Goal: Information Seeking & Learning: Learn about a topic

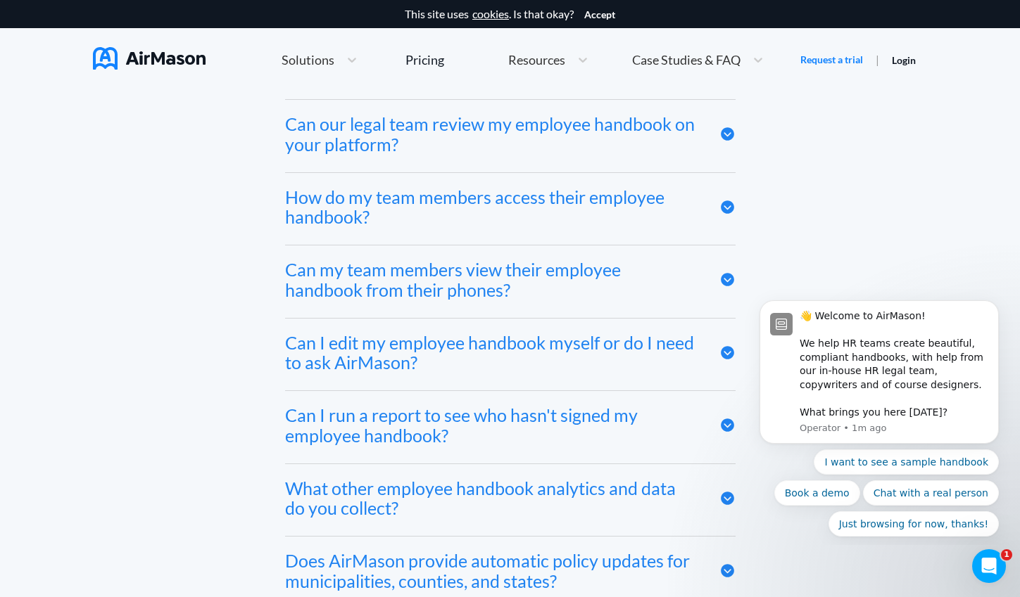
scroll to position [6949, 0]
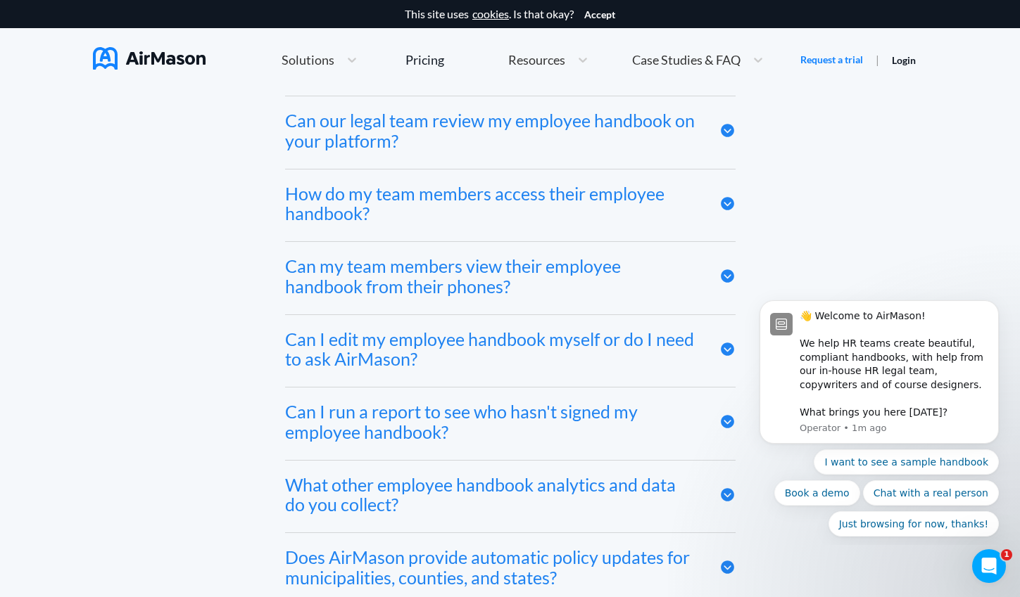
click at [657, 337] on div "Can I edit my employee handbook myself or do I need to ask AirMason?" at bounding box center [491, 349] width 413 height 41
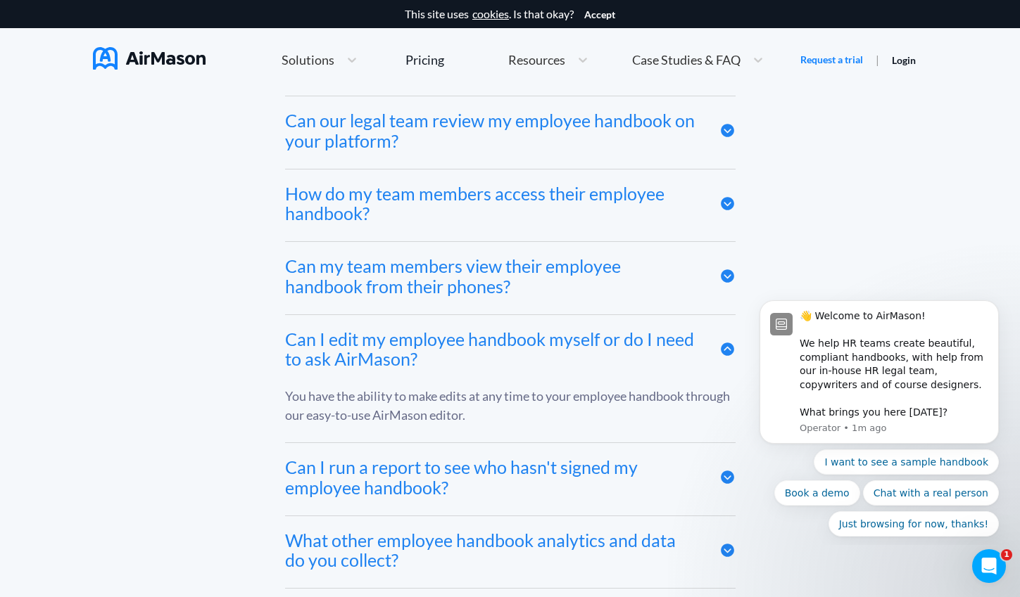
click at [655, 340] on div "Can I edit my employee handbook myself or do I need to ask AirMason?" at bounding box center [491, 349] width 413 height 41
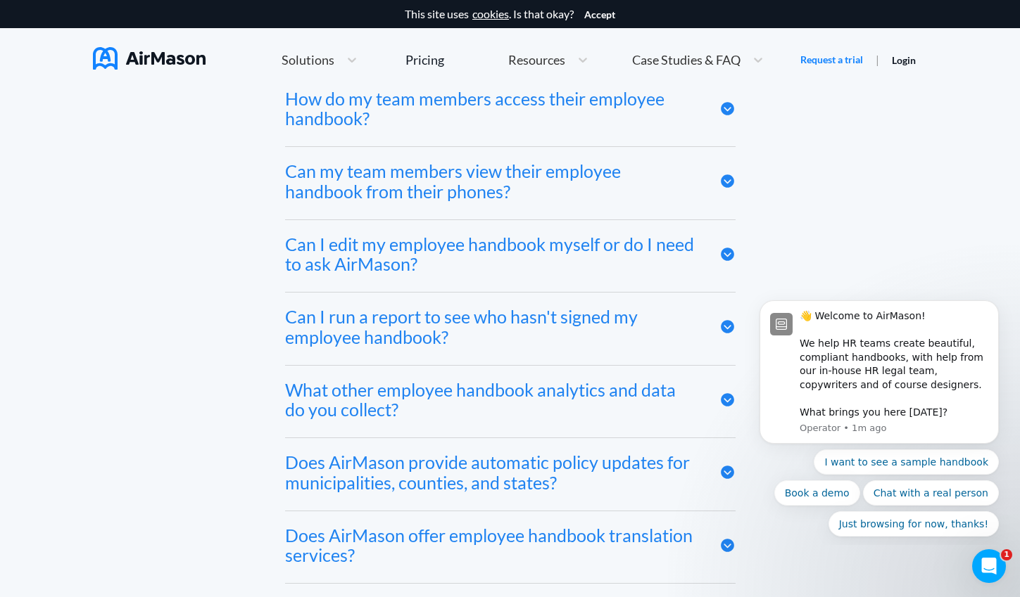
scroll to position [7049, 0]
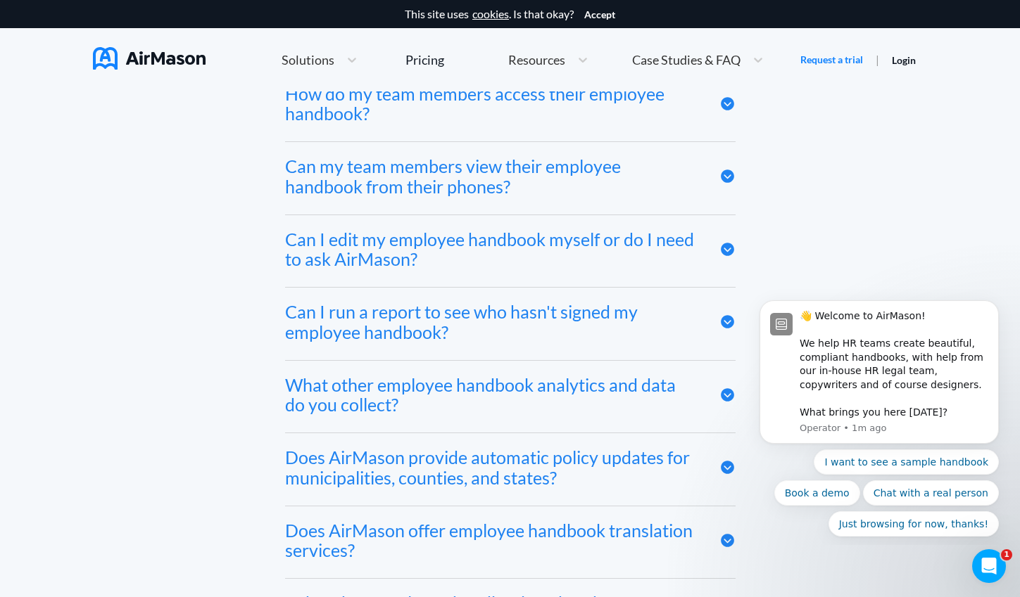
click at [655, 340] on div "Can I run a report to see who hasn't signed my employee handbook?" at bounding box center [491, 322] width 413 height 41
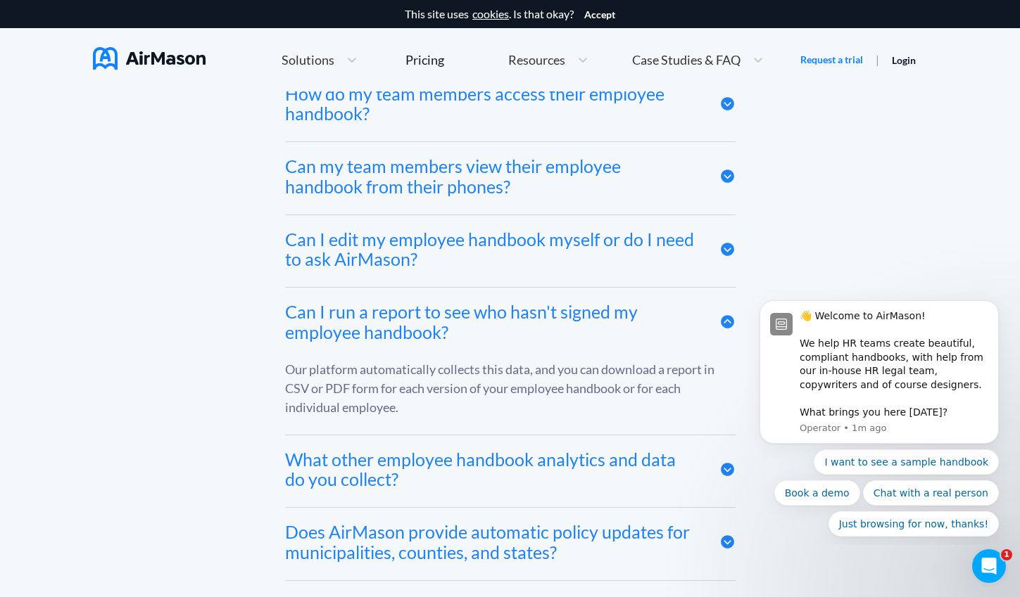
click at [655, 340] on div "Can I run a report to see who hasn't signed my employee handbook?" at bounding box center [491, 322] width 413 height 41
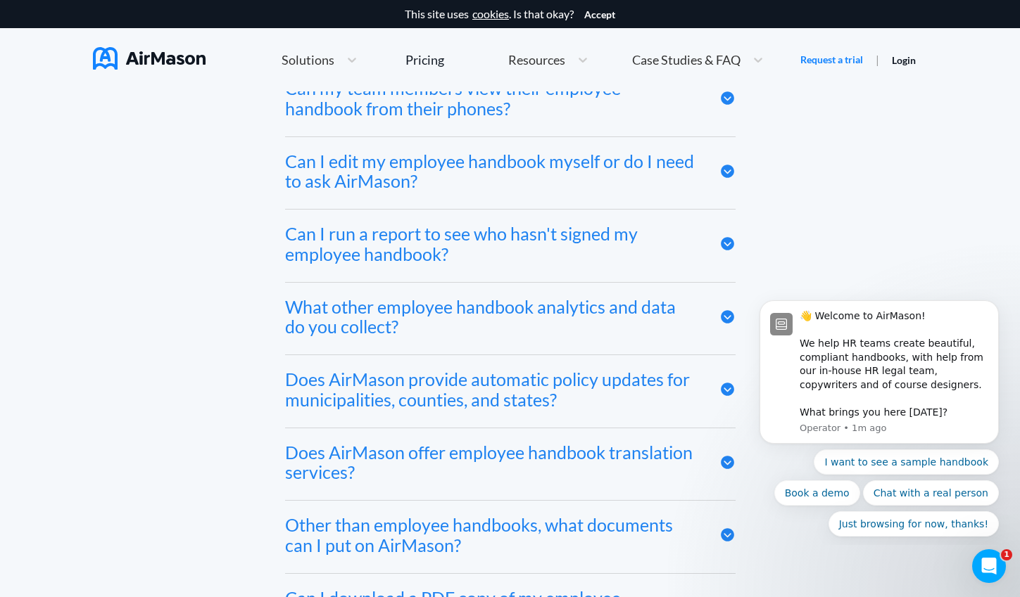
scroll to position [7142, 0]
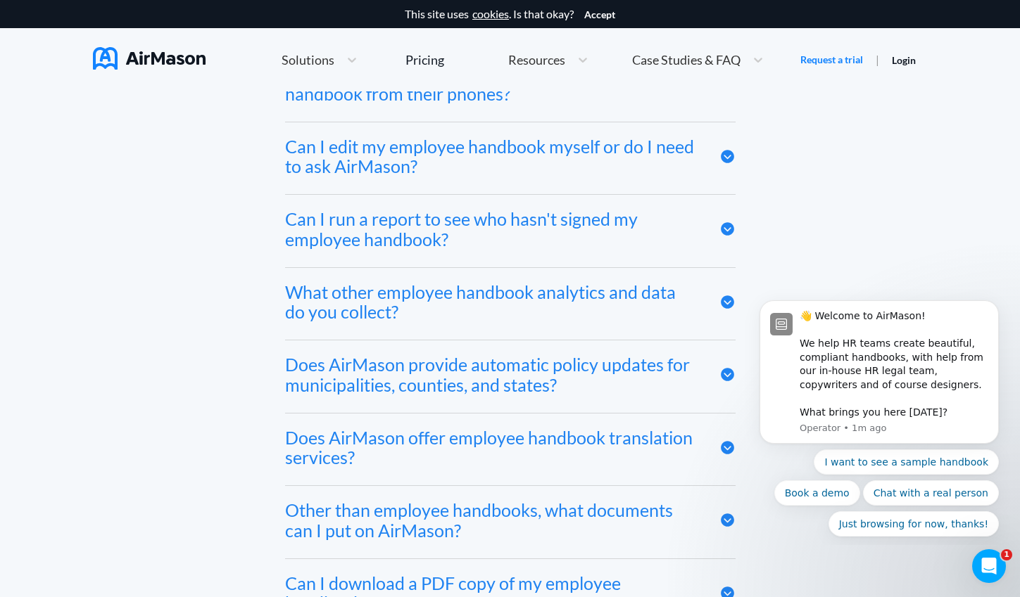
click at [655, 341] on div "Does AirMason provide automatic policy updates for municipalities, counties, an…" at bounding box center [510, 377] width 450 height 72
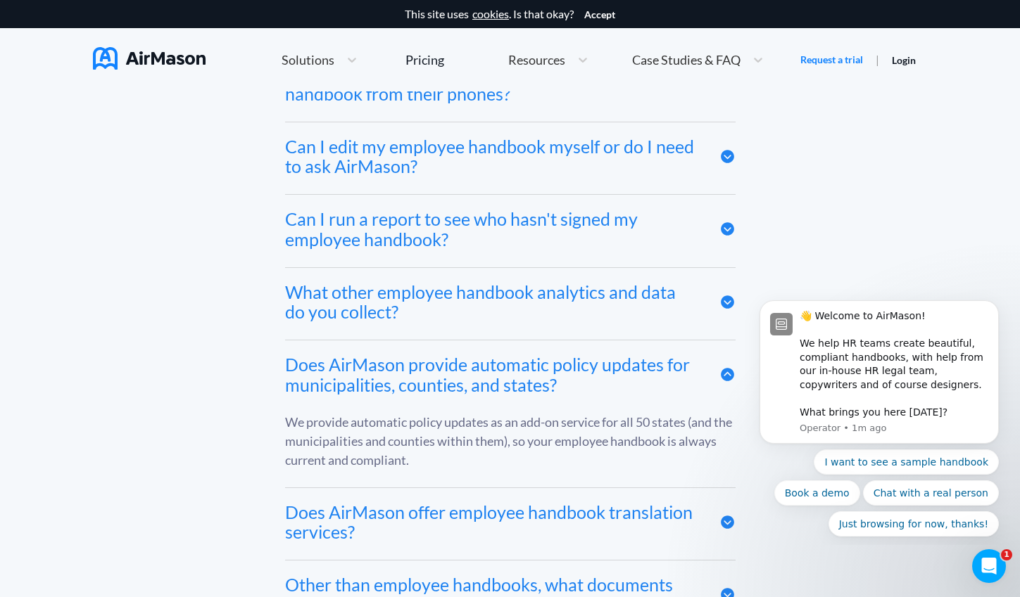
click at [656, 341] on div "Does AirMason provide automatic policy updates for municipalities, counties, an…" at bounding box center [510, 377] width 450 height 72
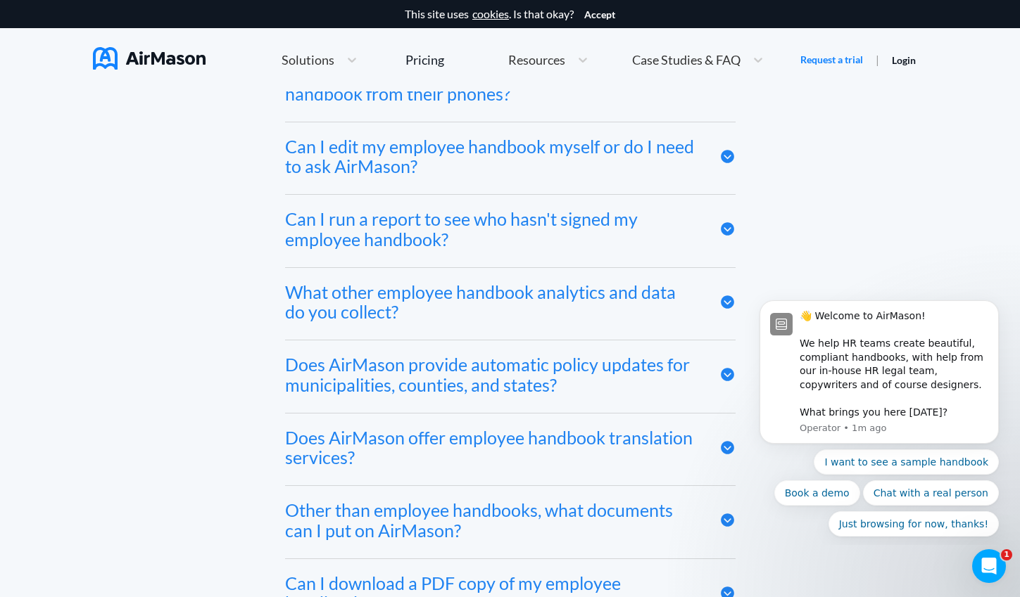
click at [656, 298] on div "What other employee handbook analytics and data do you collect?" at bounding box center [491, 302] width 413 height 41
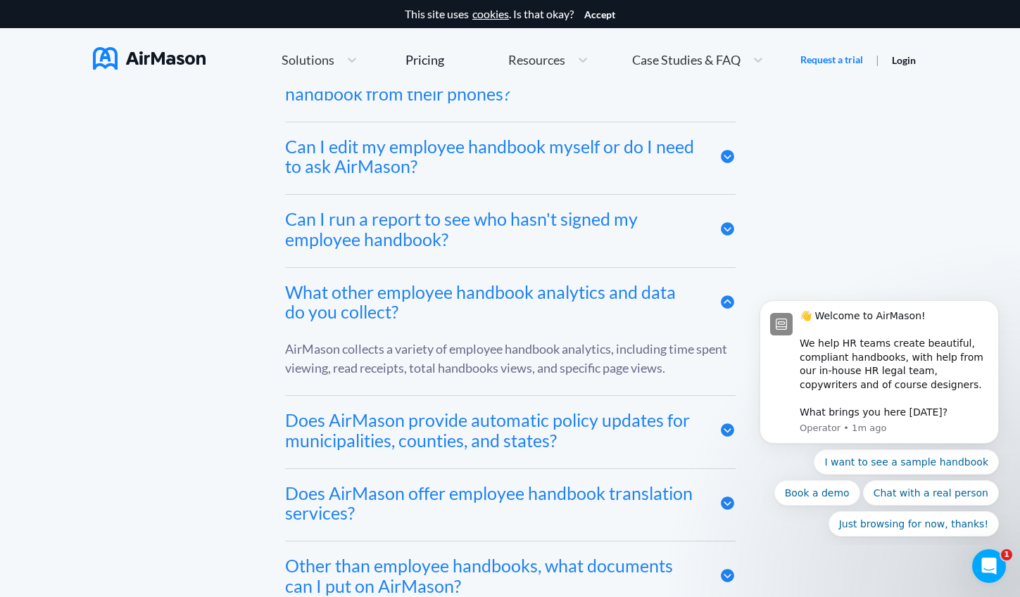
click at [656, 298] on div "What other employee handbook analytics and data do you collect?" at bounding box center [491, 302] width 413 height 41
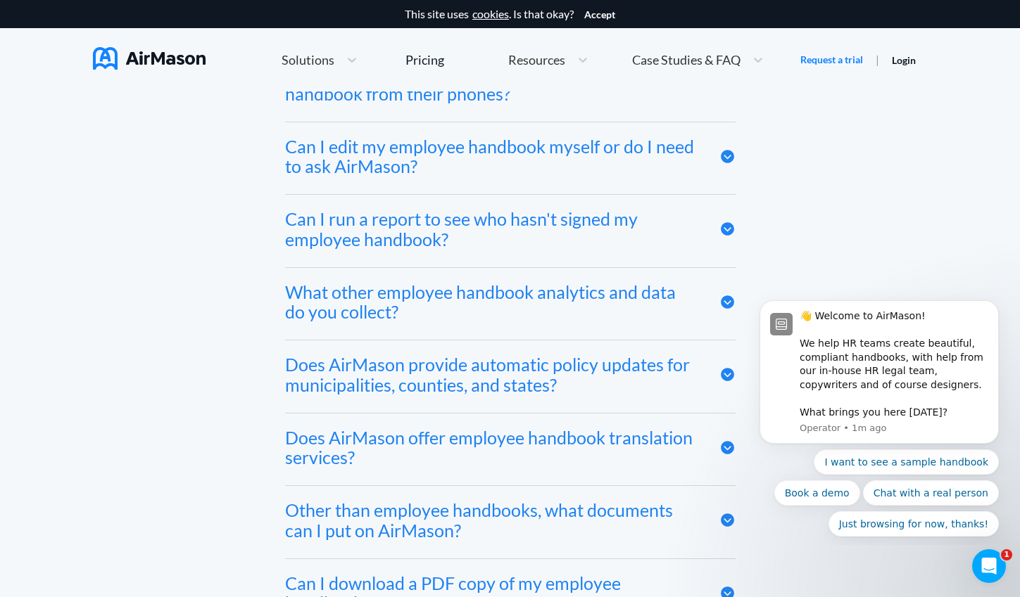
click at [642, 355] on div "Does AirMason provide automatic policy updates for municipalities, counties, an…" at bounding box center [491, 375] width 413 height 41
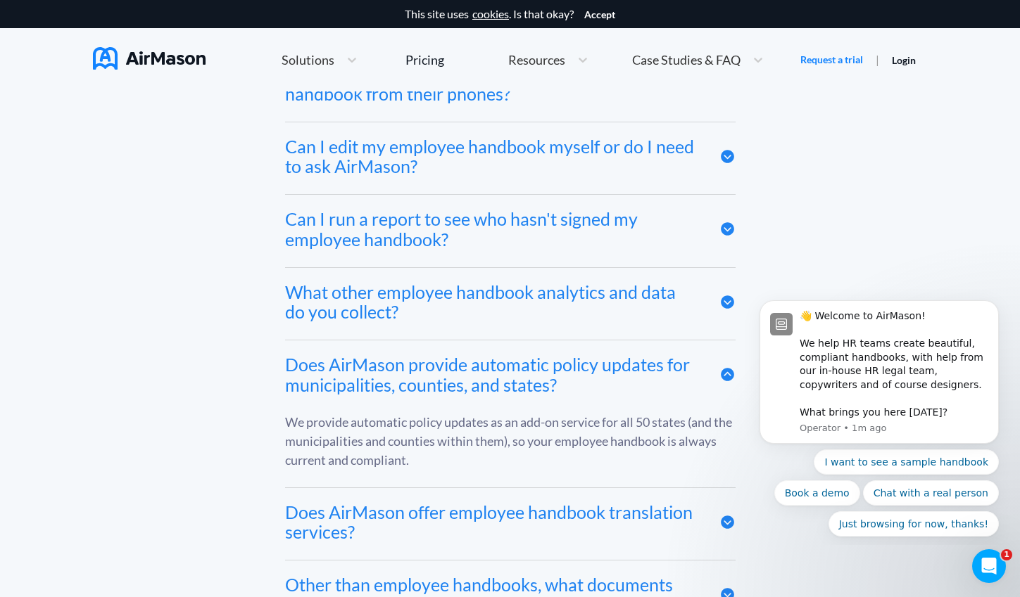
click at [647, 365] on div "Does AirMason provide automatic policy updates for municipalities, counties, an…" at bounding box center [491, 375] width 413 height 41
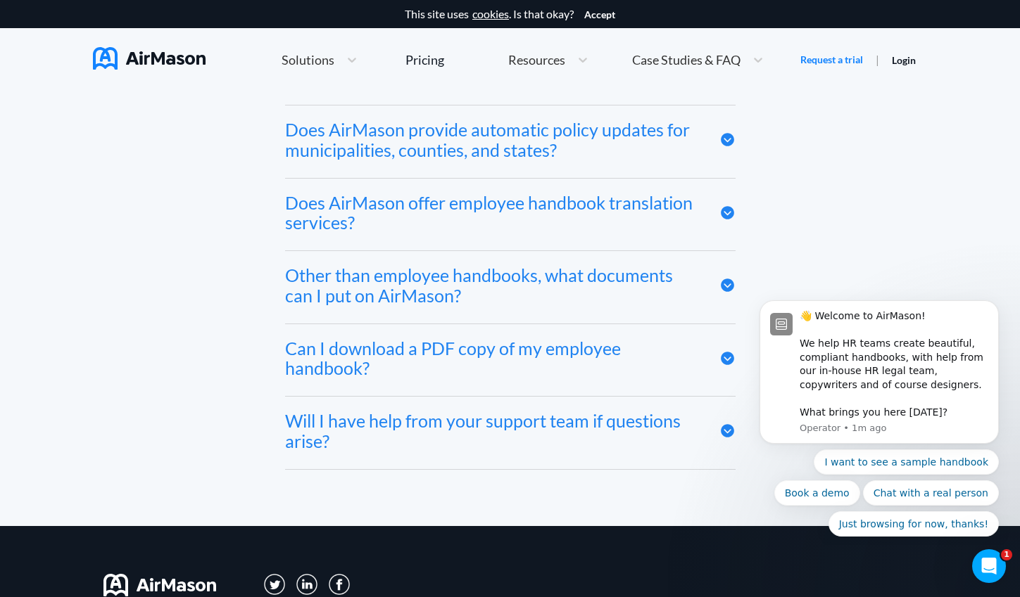
scroll to position [7378, 0]
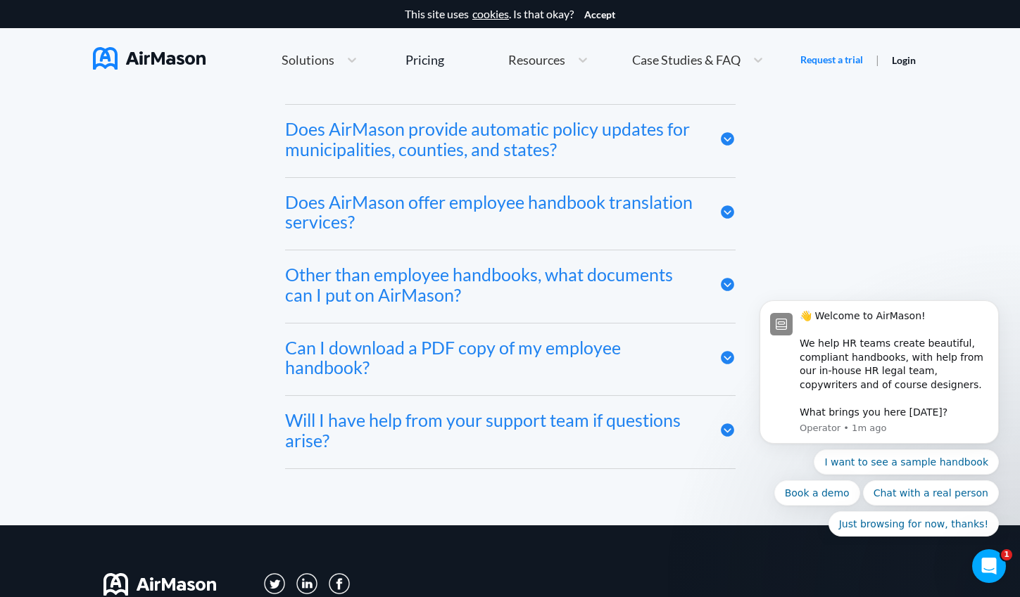
click at [635, 216] on div "Does AirMason offer employee handbook translation services?" at bounding box center [491, 212] width 413 height 41
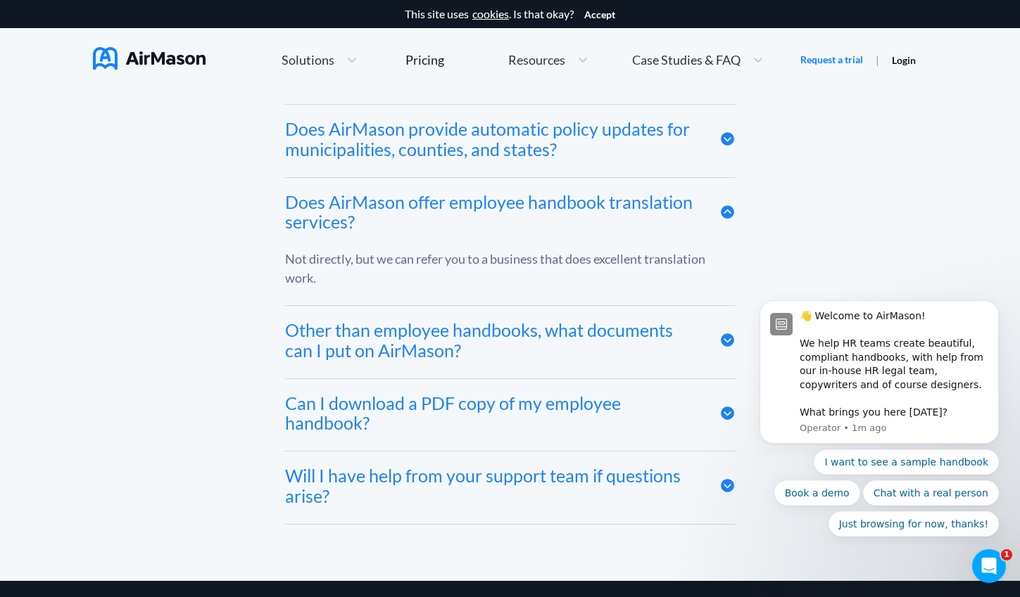
click at [635, 216] on div "Does AirMason offer employee handbook translation services?" at bounding box center [491, 212] width 413 height 41
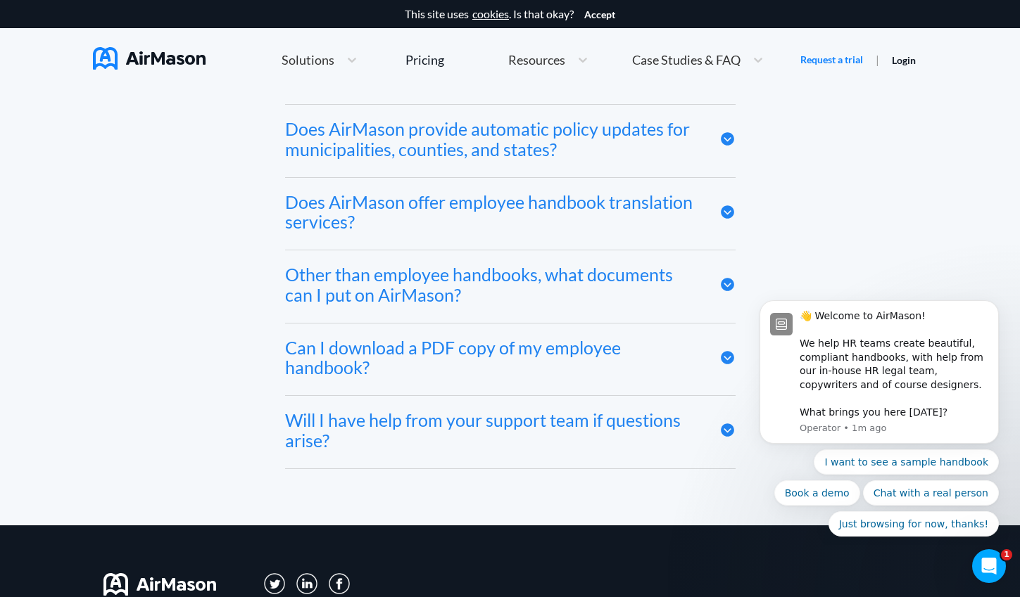
click at [643, 270] on div "Other than employee handbooks, what documents can I put on AirMason?" at bounding box center [491, 285] width 413 height 41
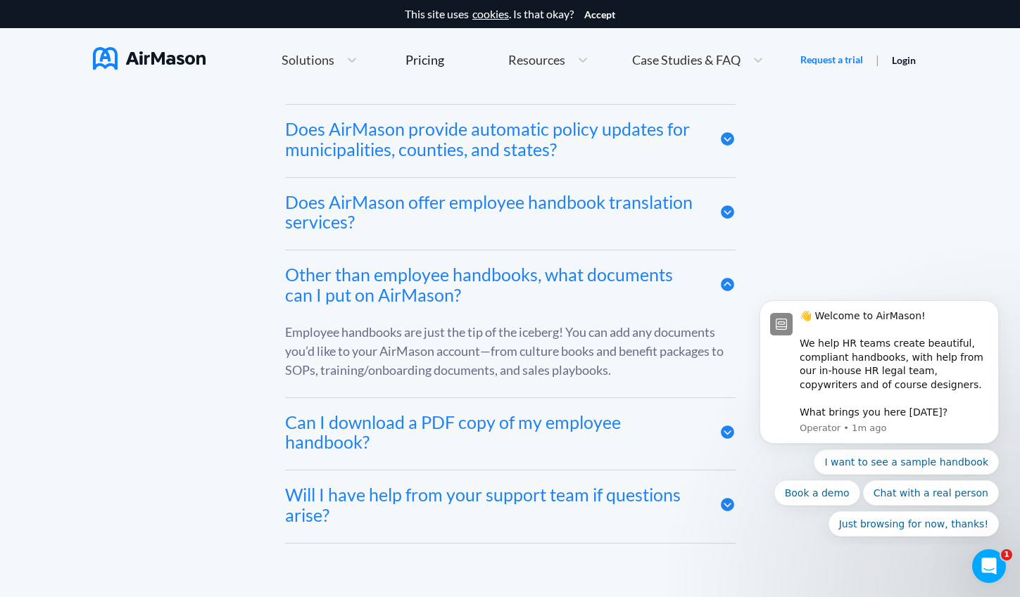
click at [643, 270] on div "Other than employee handbooks, what documents can I put on AirMason?" at bounding box center [491, 285] width 413 height 41
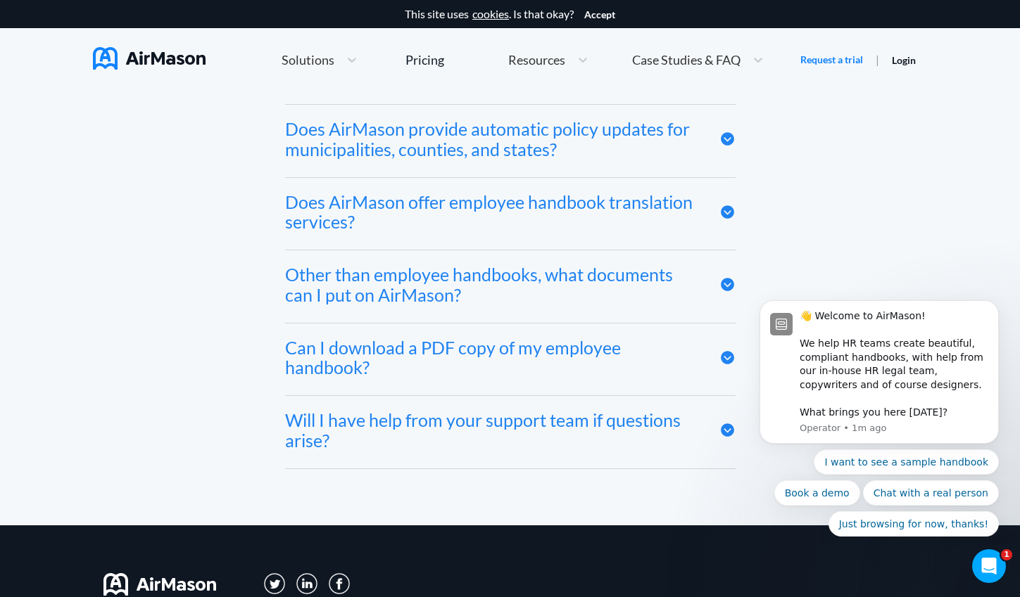
click at [636, 343] on div "Can I download a PDF copy of my employee handbook?" at bounding box center [491, 358] width 413 height 41
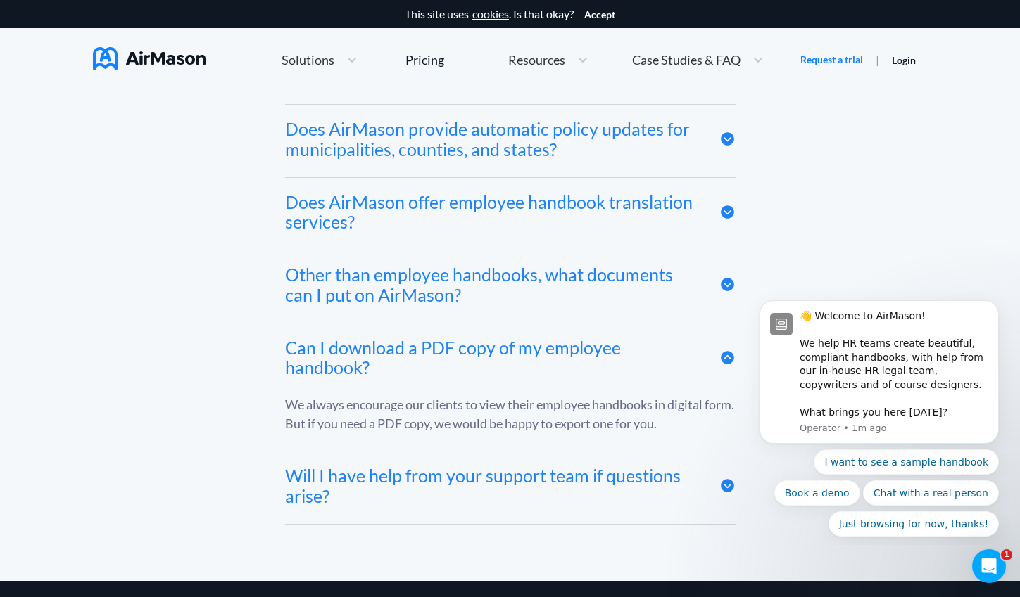
click at [636, 343] on div "Can I download a PDF copy of my employee handbook?" at bounding box center [491, 358] width 413 height 41
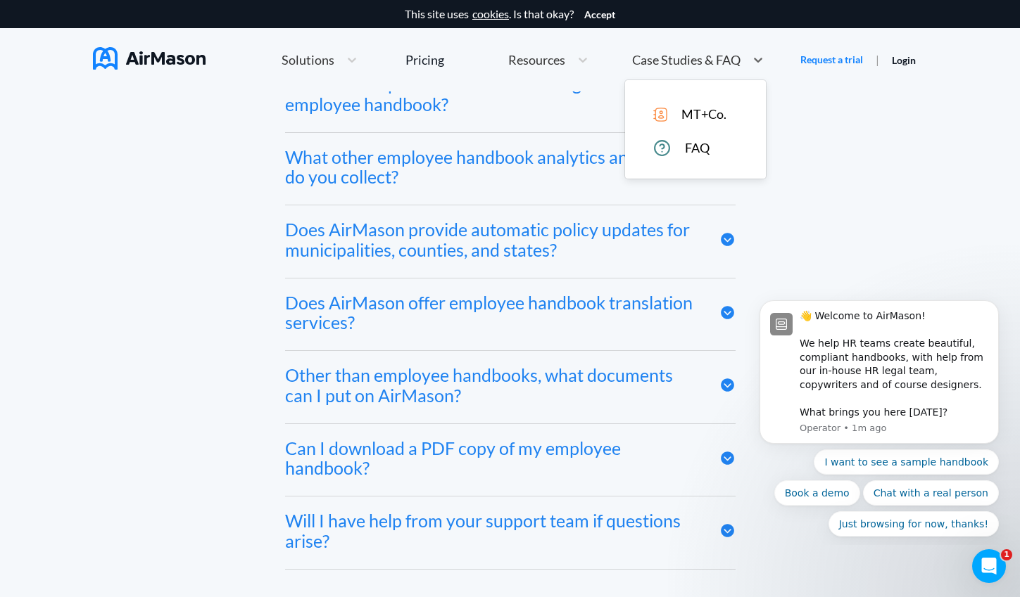
scroll to position [6708, 0]
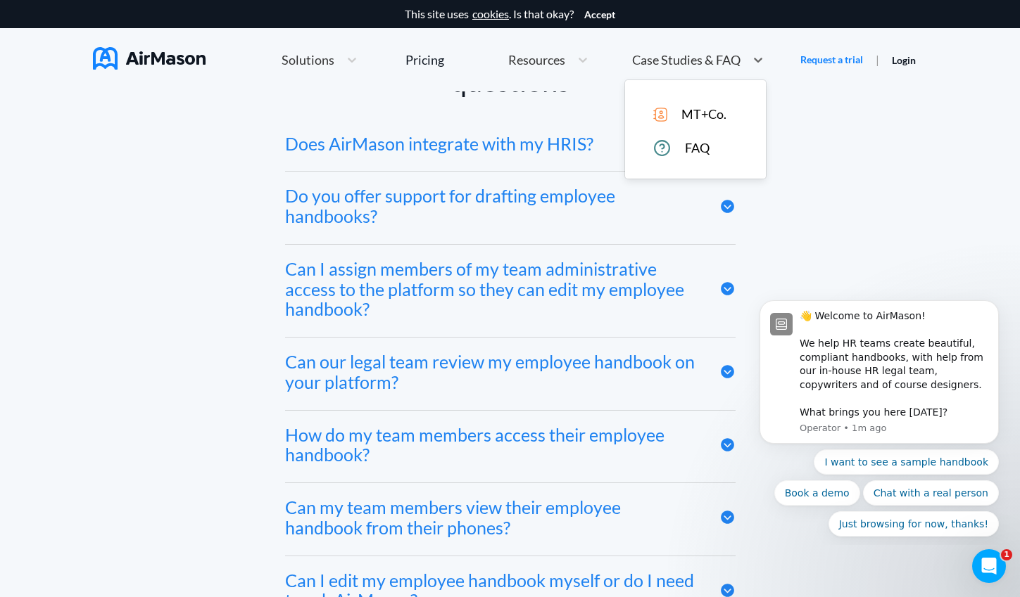
click at [692, 49] on div "Case Studies & FAQ" at bounding box center [698, 60] width 146 height 30
click at [670, 111] on div "MT+Co." at bounding box center [705, 114] width 104 height 15
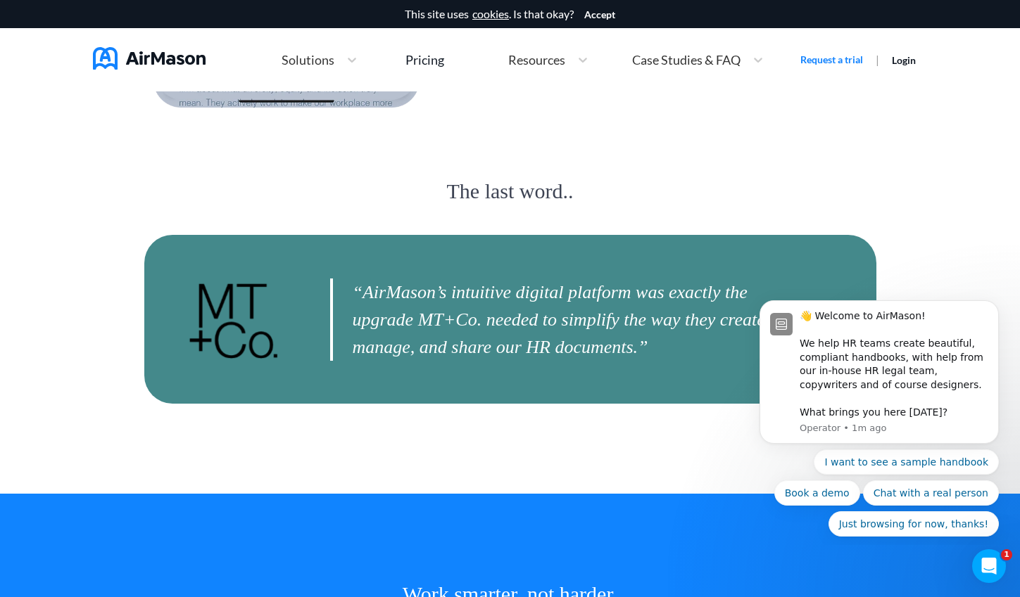
scroll to position [3372, 0]
